Goal: Information Seeking & Learning: Learn about a topic

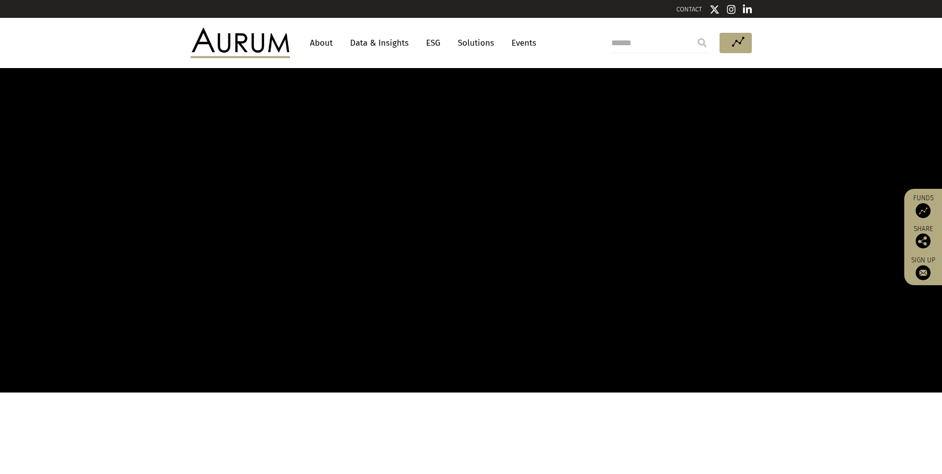
click at [321, 42] on link "About" at bounding box center [321, 43] width 33 height 18
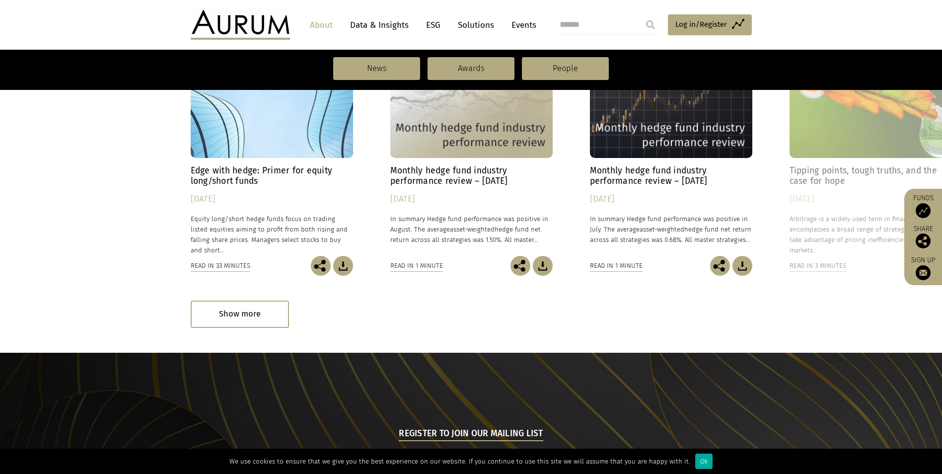
scroll to position [518, 0]
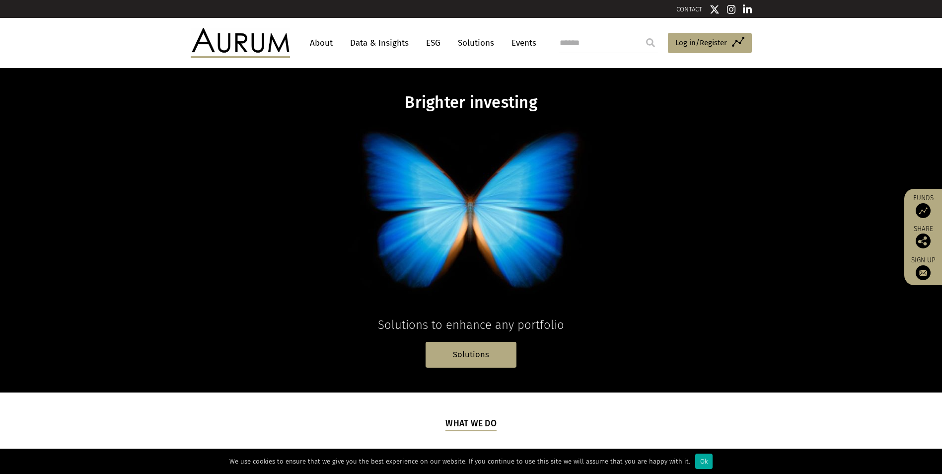
click at [321, 39] on link "About" at bounding box center [321, 43] width 33 height 18
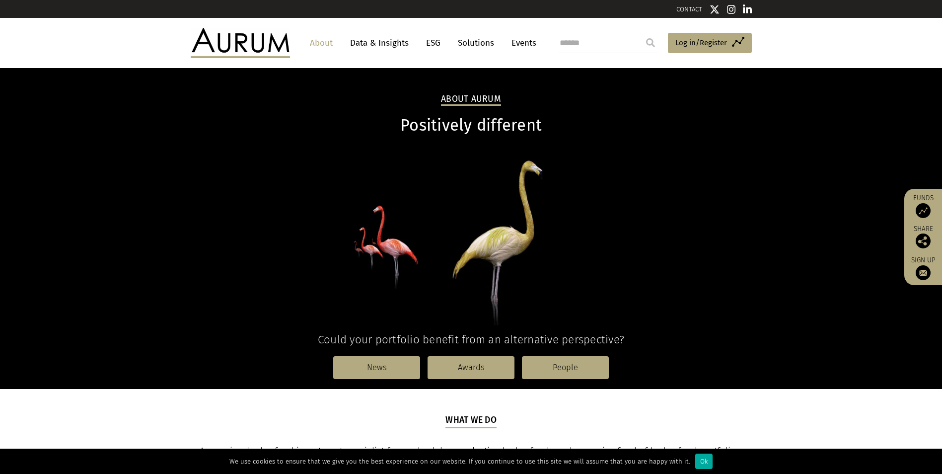
click at [386, 41] on link "Data & Insights" at bounding box center [379, 43] width 69 height 18
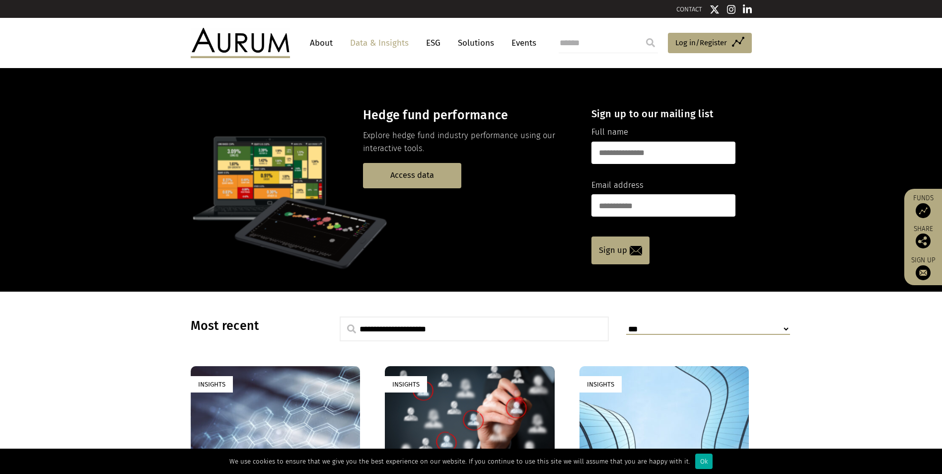
click at [470, 40] on link "Solutions" at bounding box center [476, 43] width 46 height 18
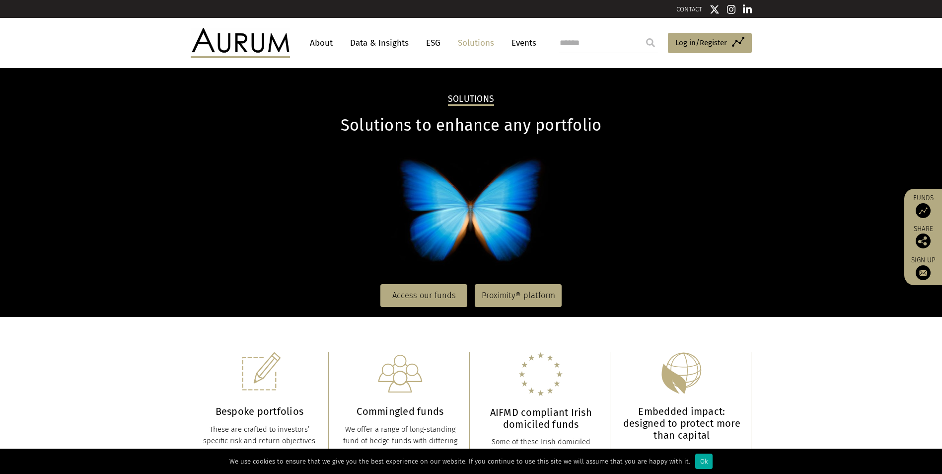
click at [528, 42] on link "Events" at bounding box center [522, 43] width 30 height 18
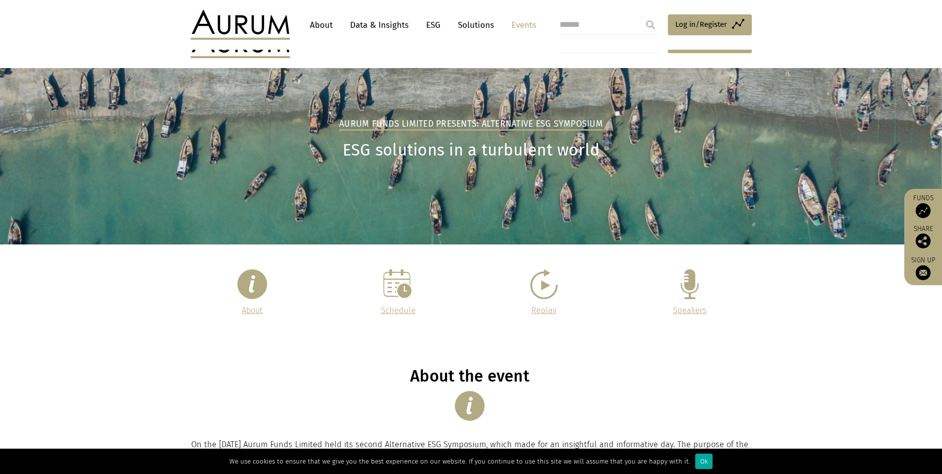
scroll to position [199, 0]
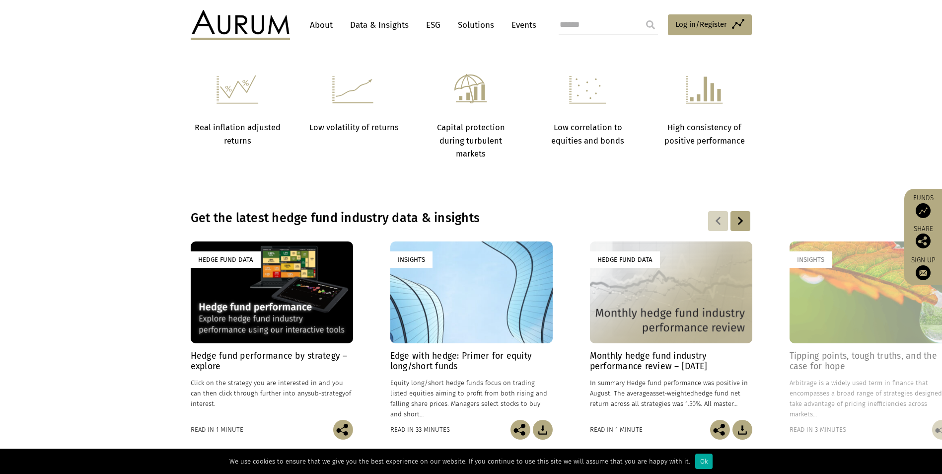
scroll to position [646, 0]
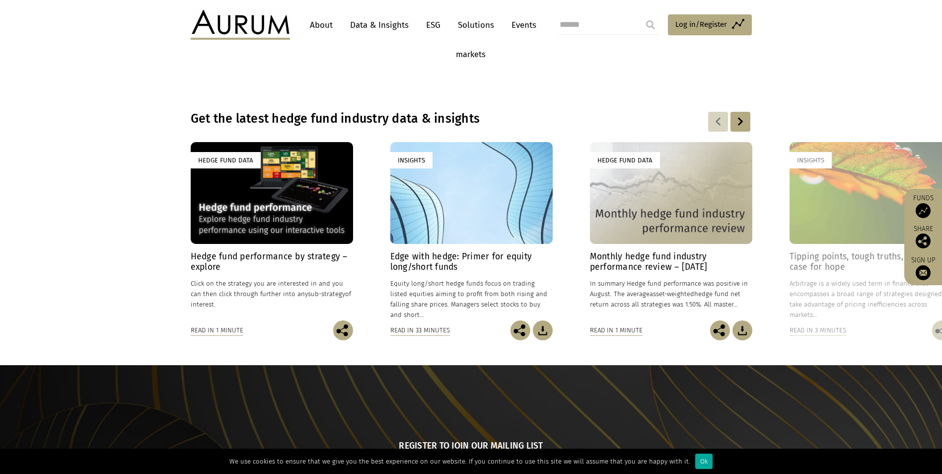
click at [739, 120] on div at bounding box center [741, 122] width 20 height 20
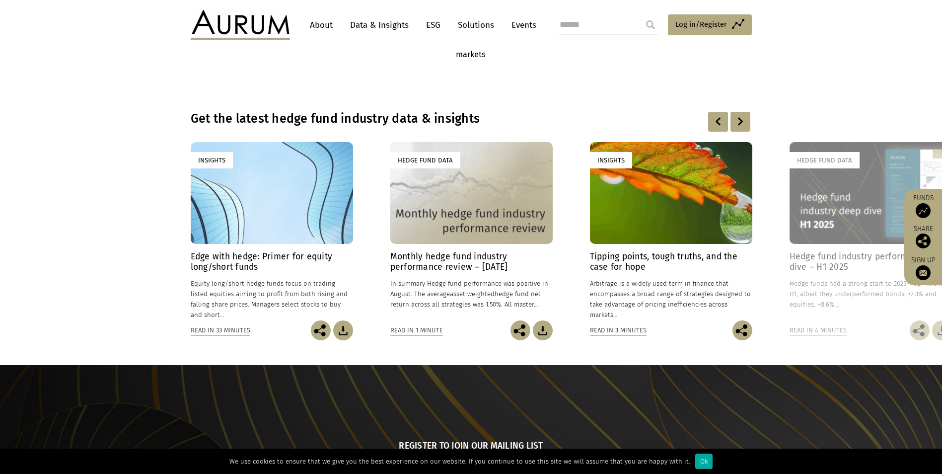
click at [739, 120] on div at bounding box center [741, 122] width 20 height 20
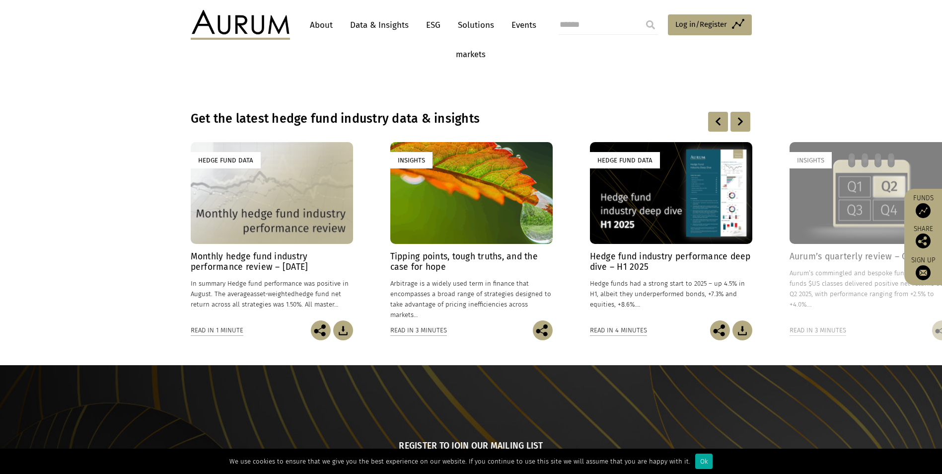
click at [739, 120] on div at bounding box center [741, 122] width 20 height 20
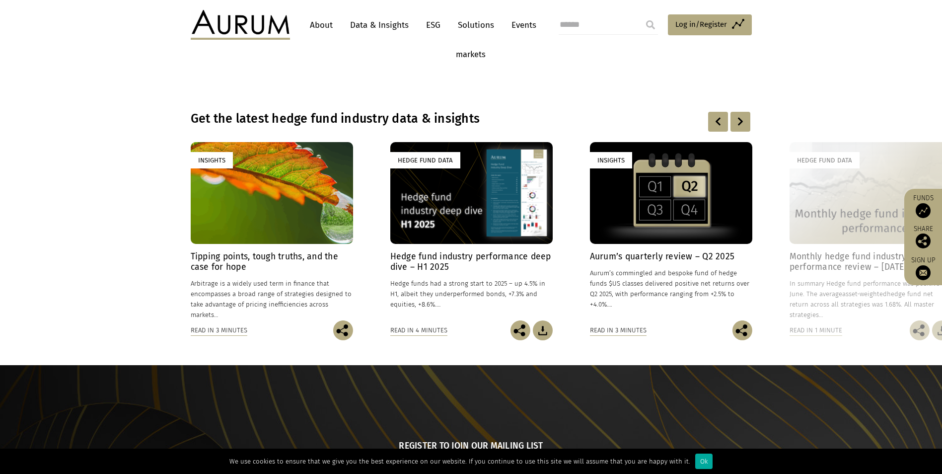
click at [739, 120] on div at bounding box center [741, 122] width 20 height 20
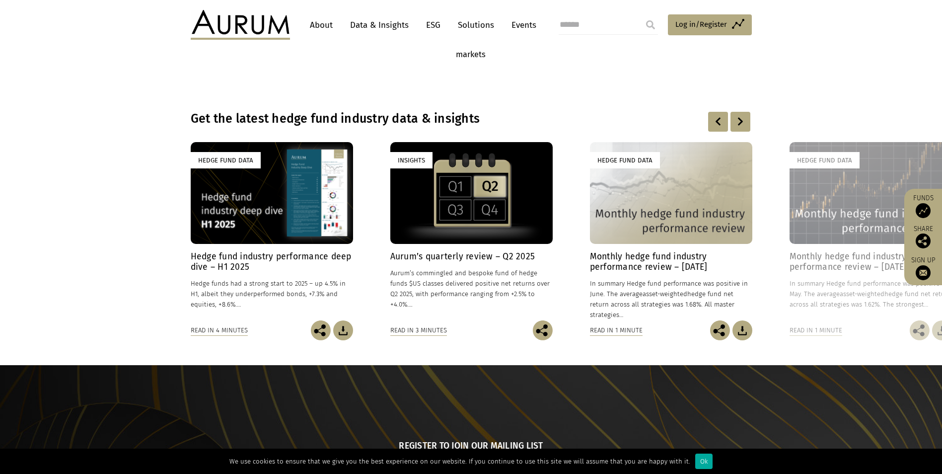
click at [485, 256] on h4 "Aurum’s quarterly review – Q2 2025" at bounding box center [471, 256] width 162 height 10
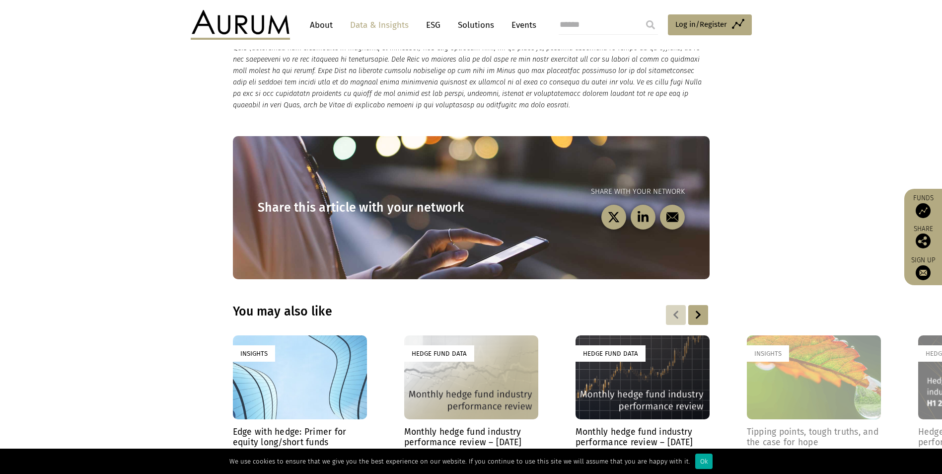
scroll to position [1391, 0]
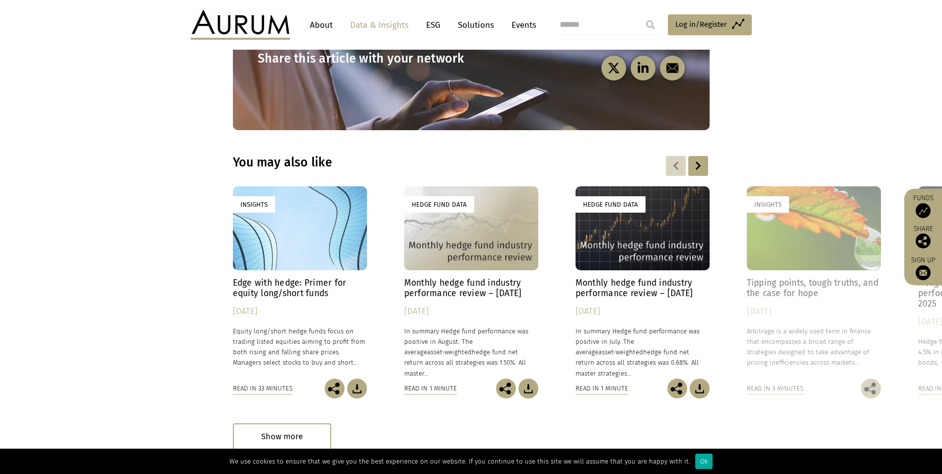
click at [676, 156] on div at bounding box center [676, 166] width 20 height 20
click at [318, 281] on h4 "Edge with hedge: Primer for equity long/short funds" at bounding box center [300, 288] width 134 height 21
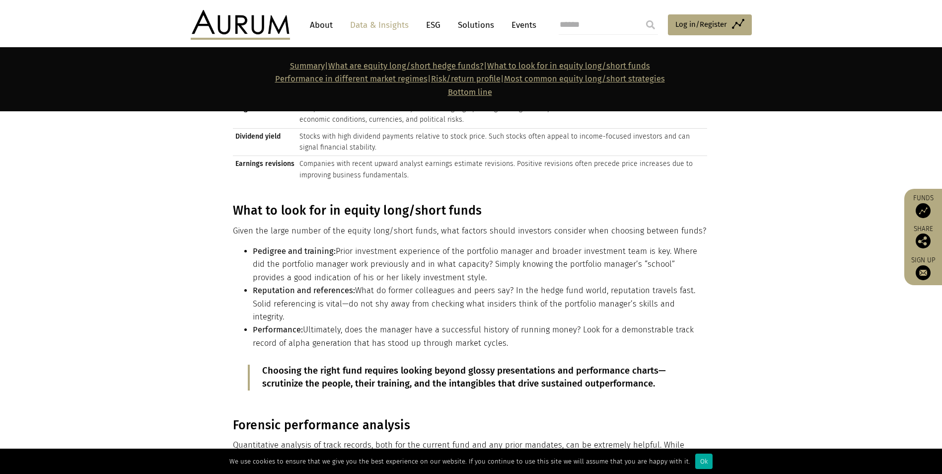
scroll to position [5365, 0]
